Goal: Ask a question

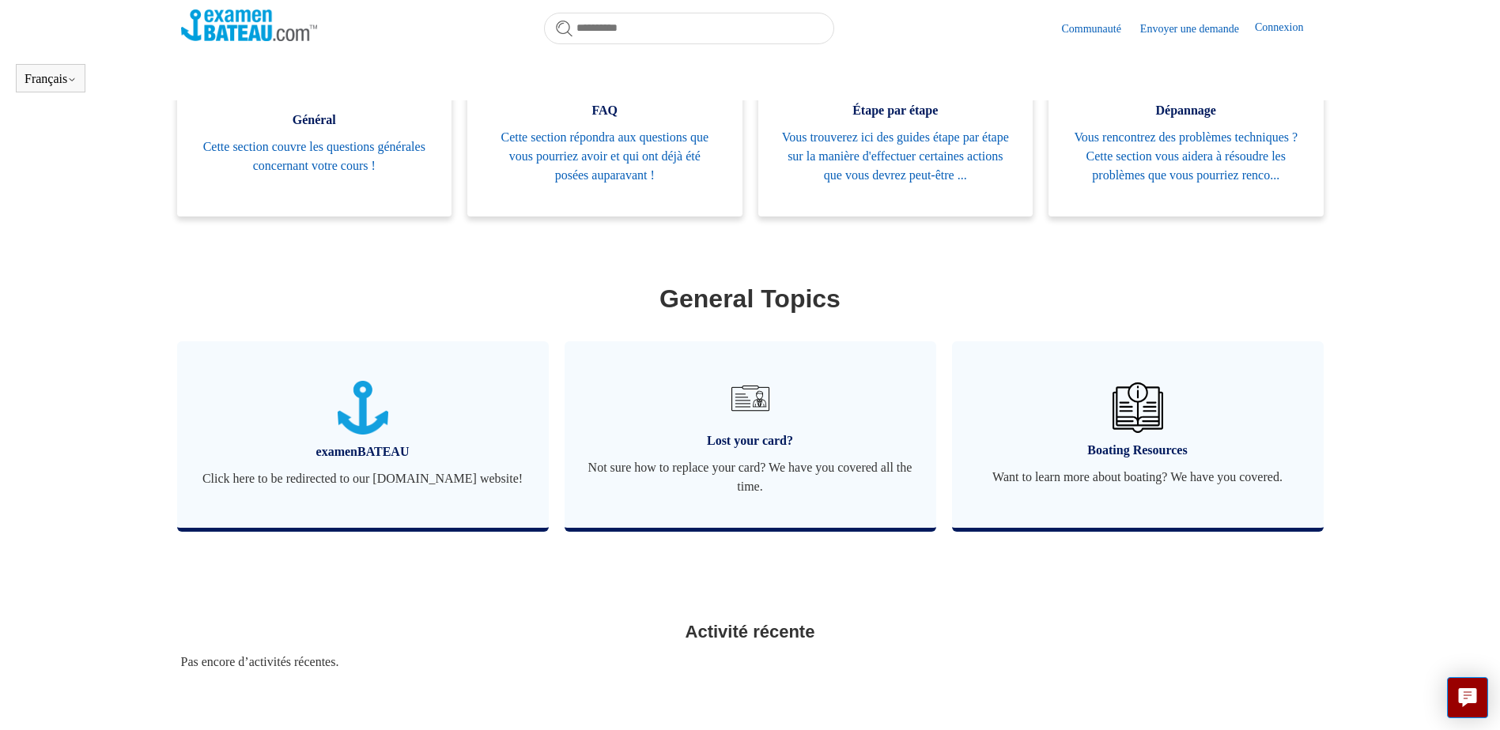
scroll to position [351, 0]
click at [753, 450] on span "Lost your card?" at bounding box center [750, 440] width 324 height 19
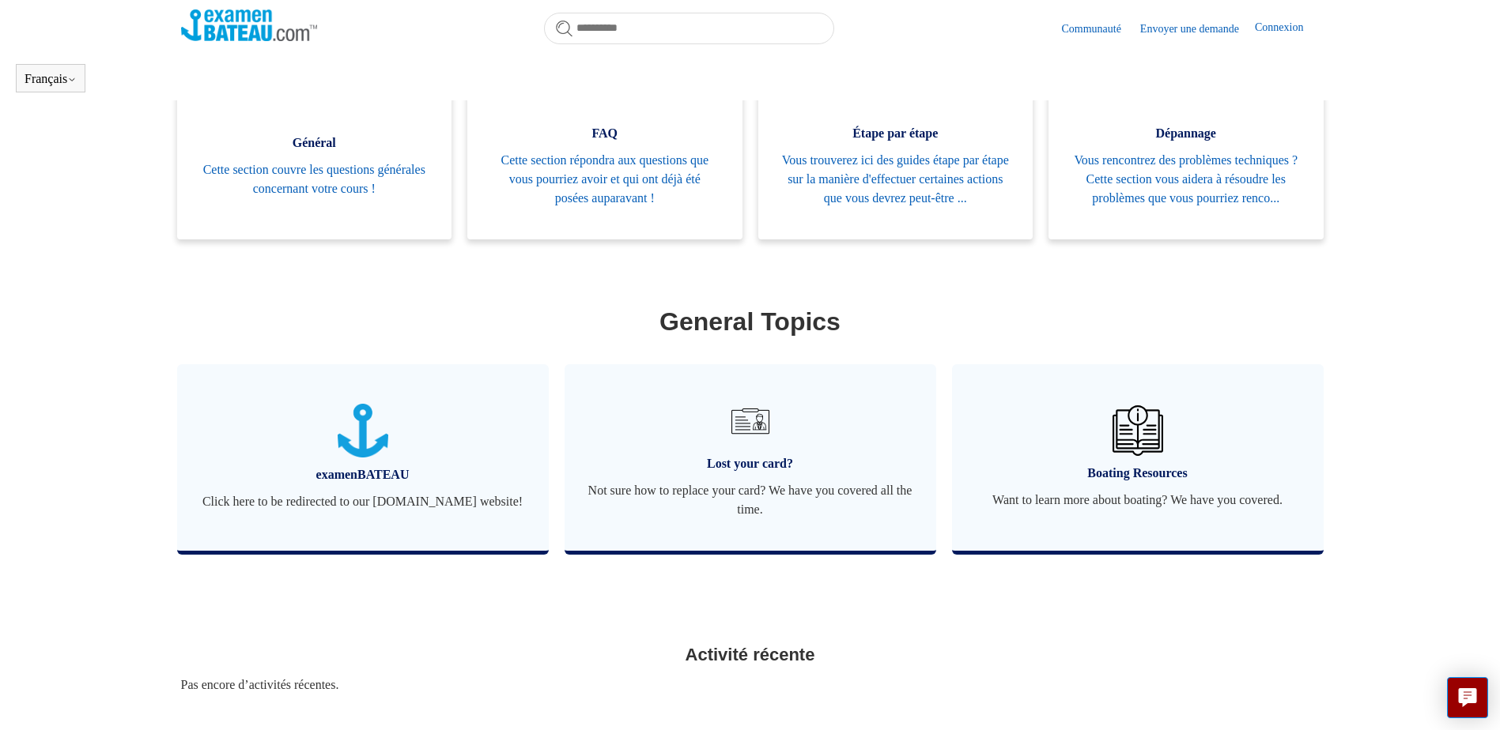
scroll to position [351, 0]
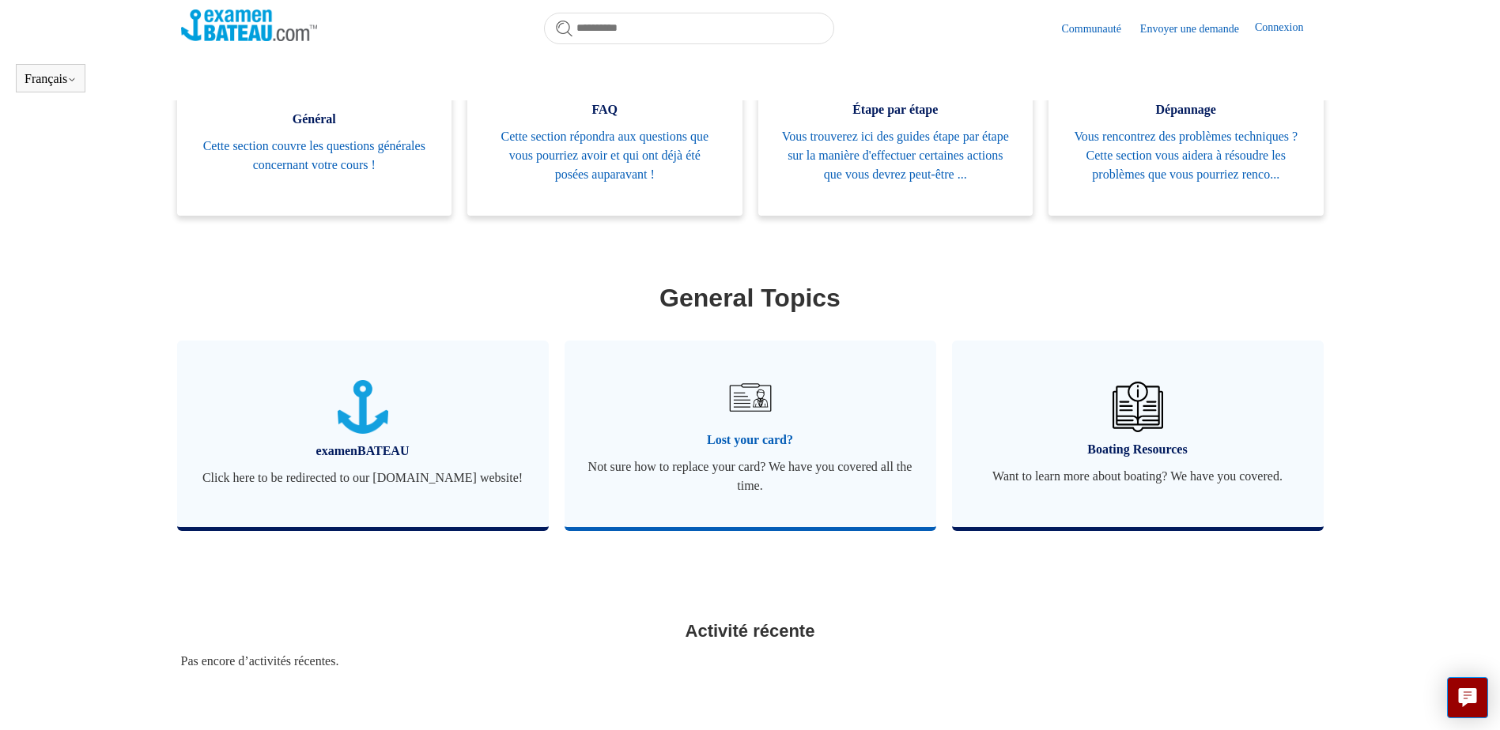
click at [734, 450] on span "Lost your card?" at bounding box center [750, 440] width 324 height 19
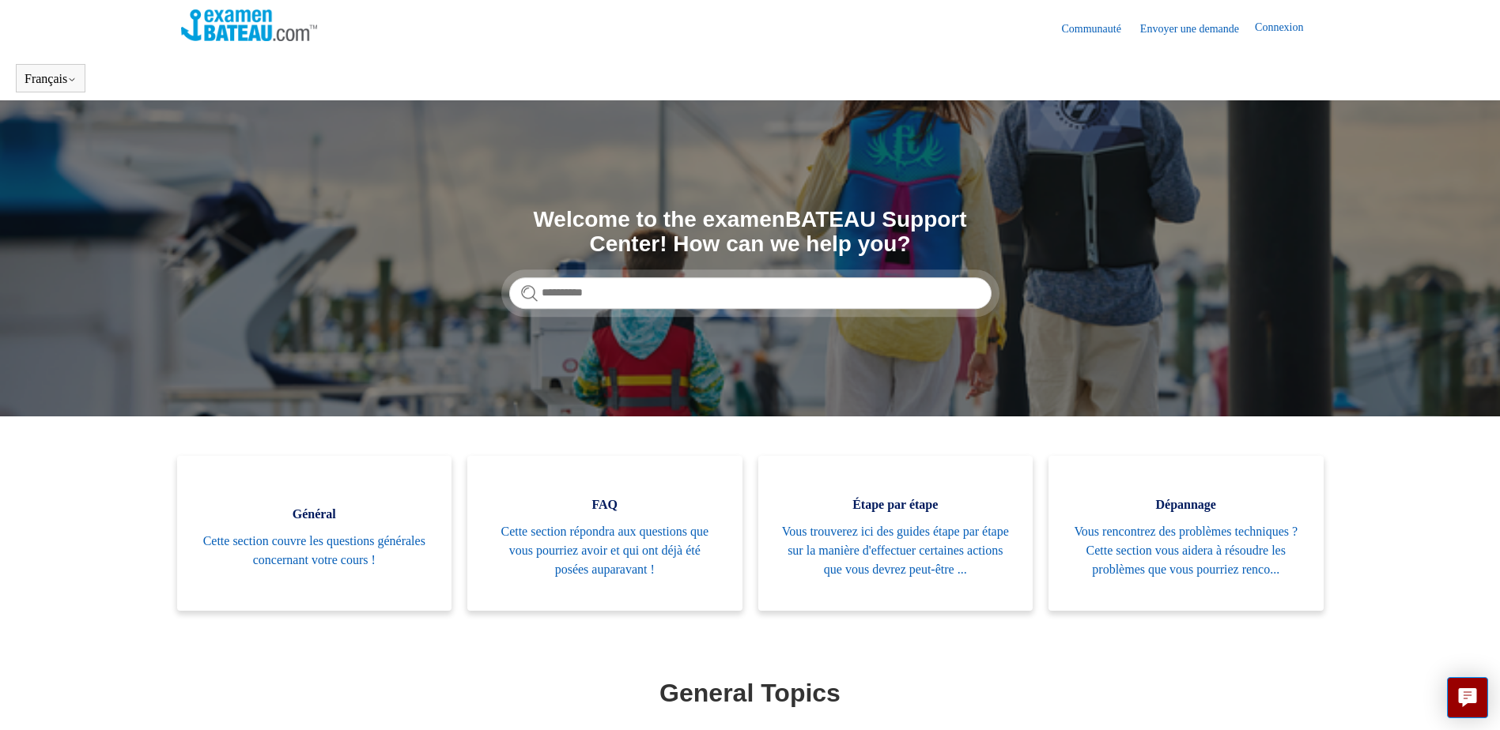
click at [1197, 28] on link "Envoyer une demande" at bounding box center [1197, 29] width 115 height 17
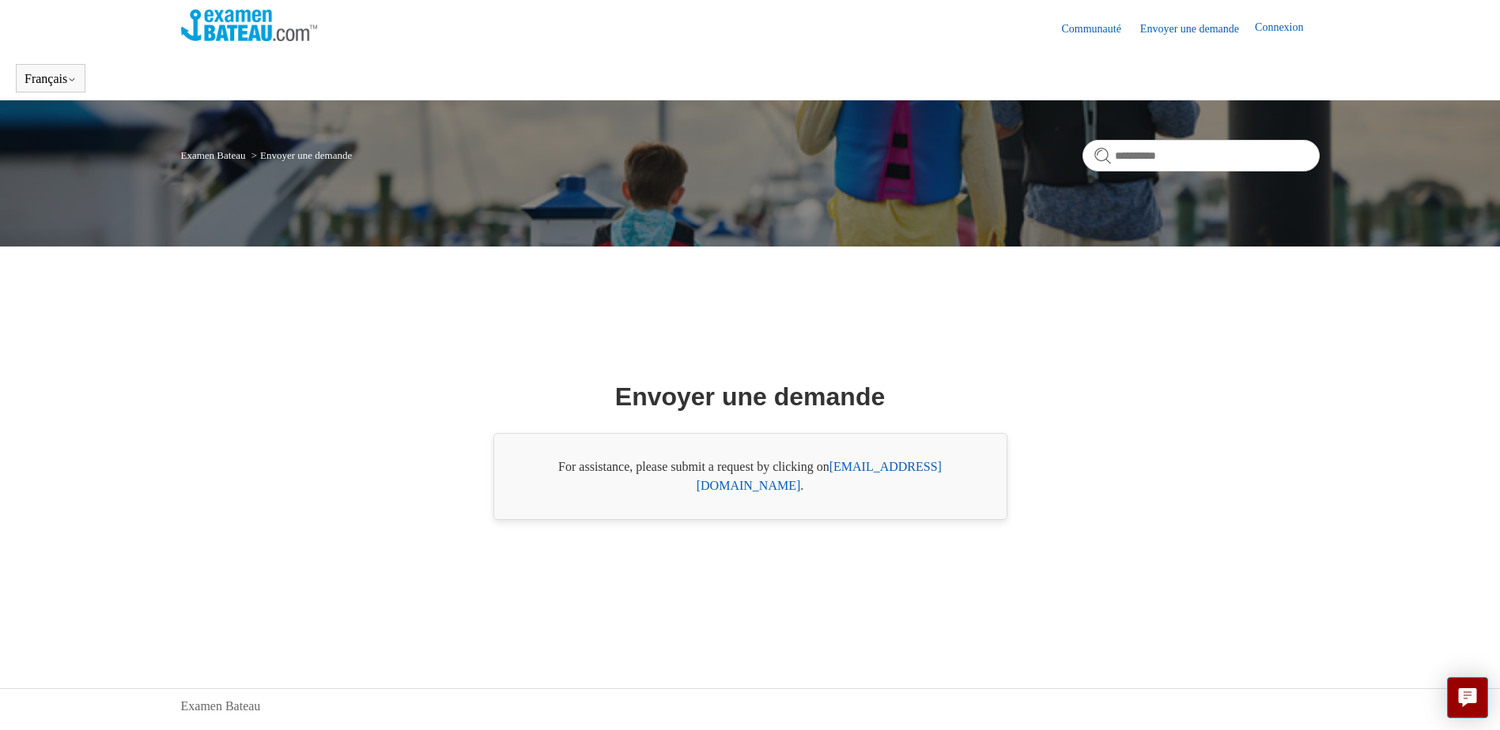
click at [879, 480] on link "[EMAIL_ADDRESS][DOMAIN_NAME]" at bounding box center [819, 476] width 245 height 32
